Goal: Navigation & Orientation: Go to known website

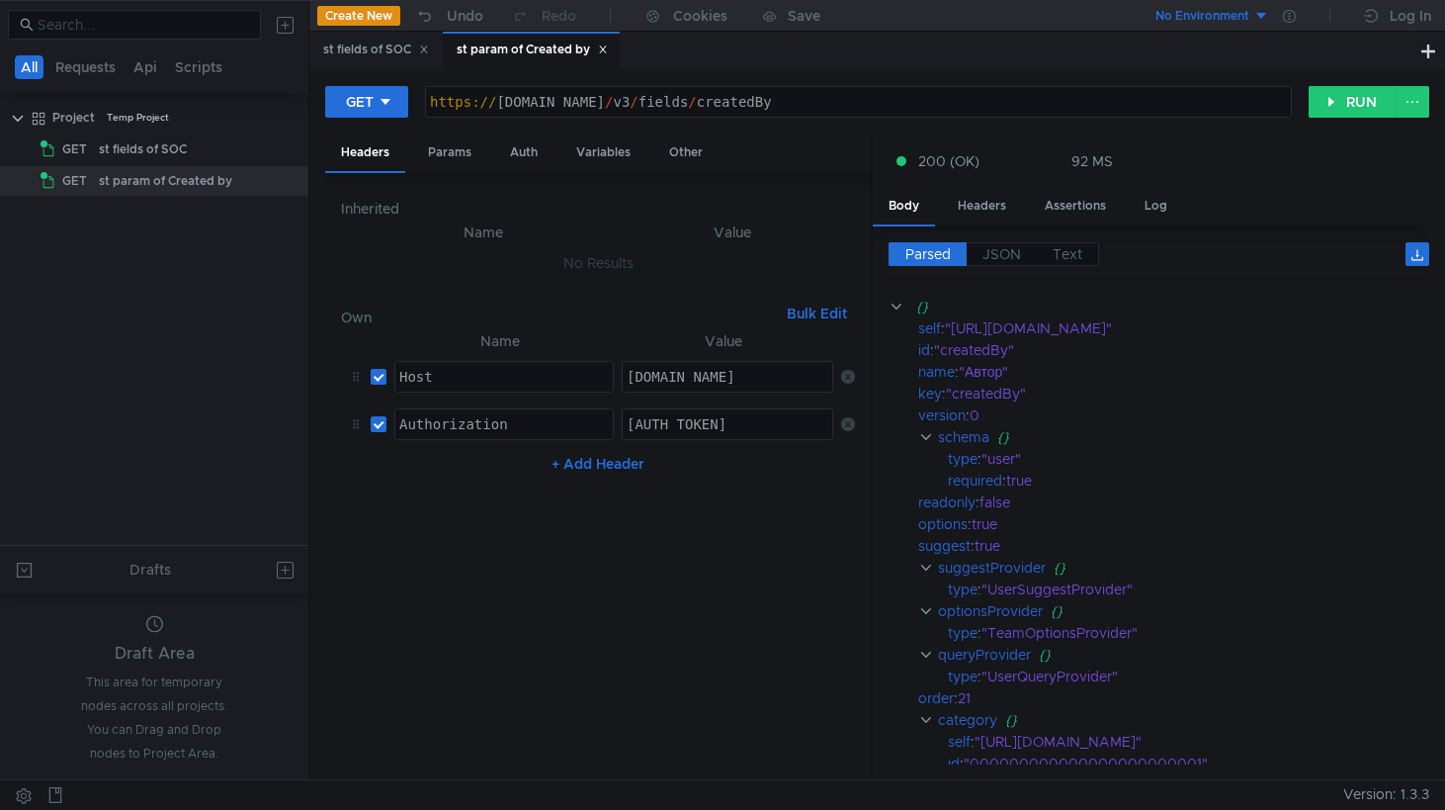
scroll to position [109, 0]
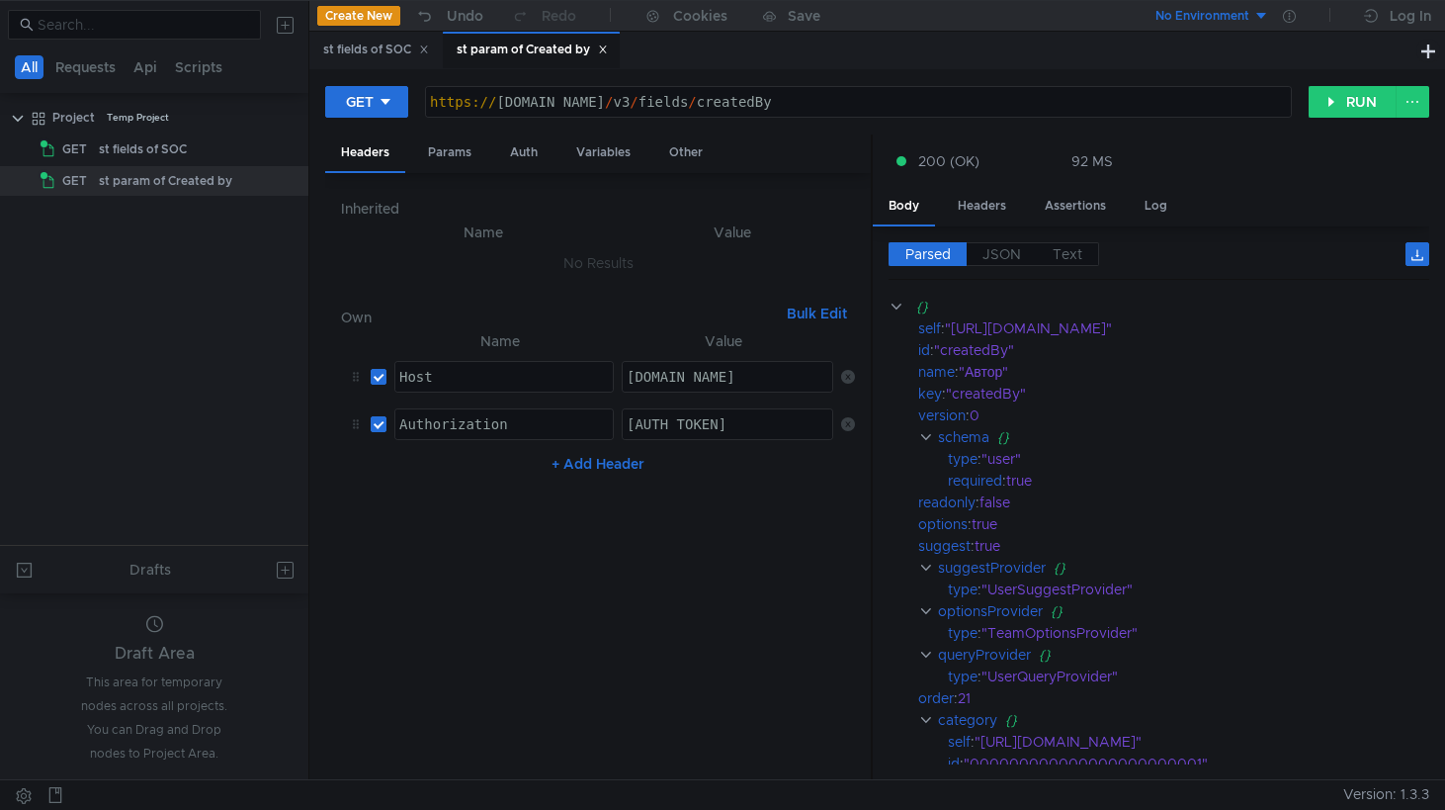
scroll to position [109, 0]
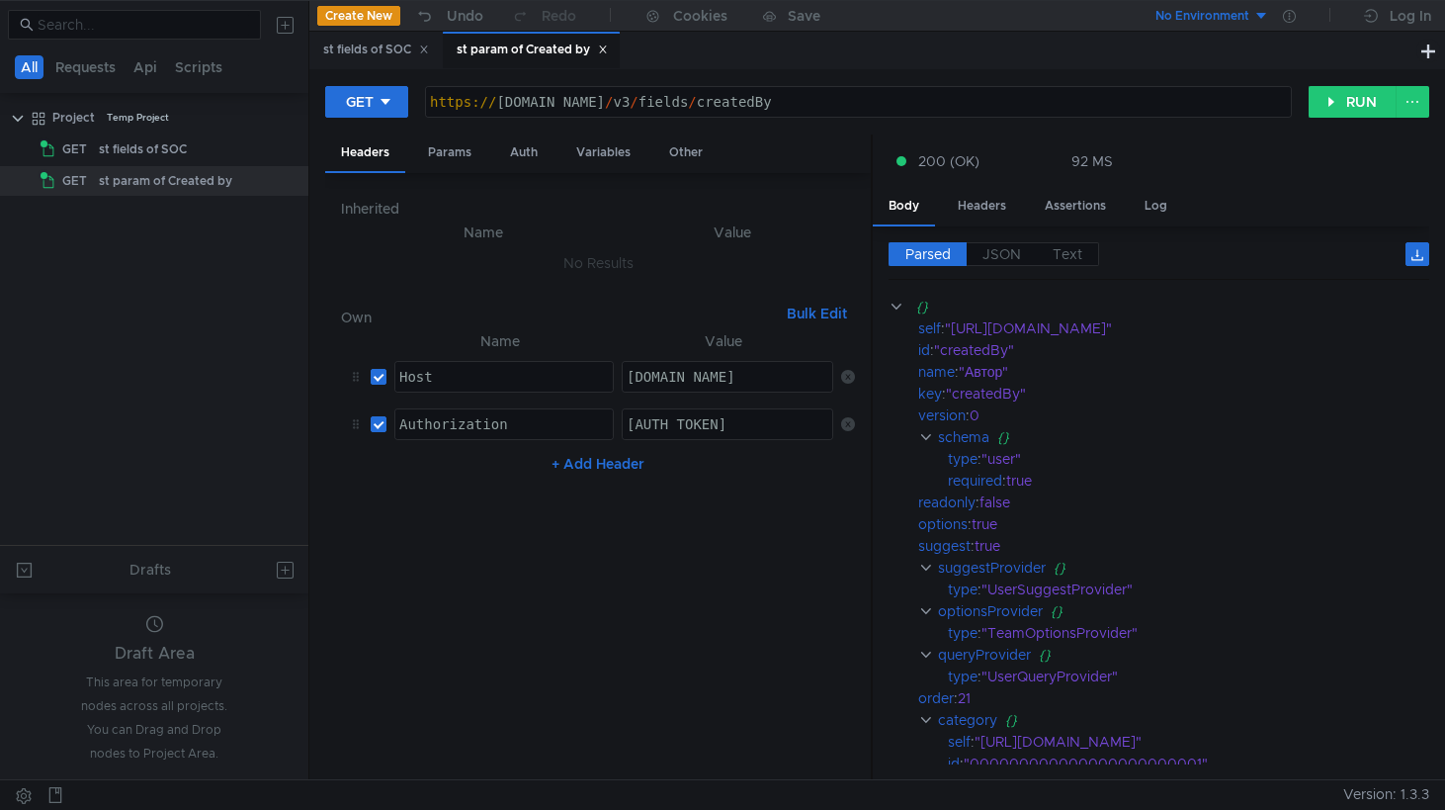
scroll to position [109, 0]
